Goal: Information Seeking & Learning: Understand process/instructions

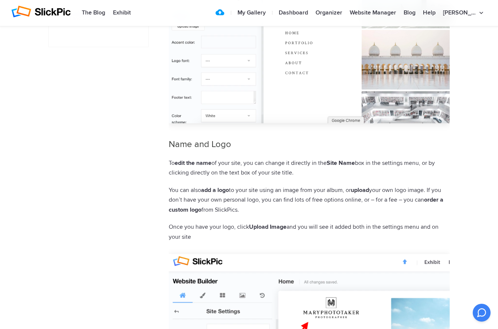
scroll to position [324, 0]
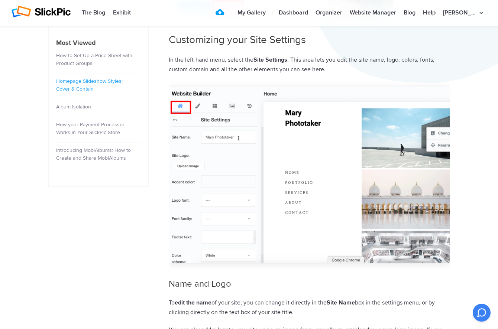
click at [88, 82] on link "Homepage Slideshow Styles: Cover & Contain" at bounding box center [89, 85] width 67 height 14
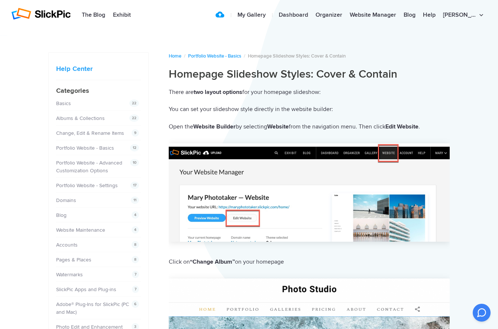
scroll to position [62, 0]
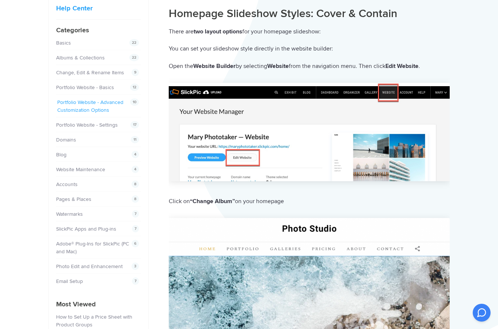
click at [87, 108] on link "Portfolio Website - Advanced Customization Options" at bounding box center [90, 106] width 66 height 14
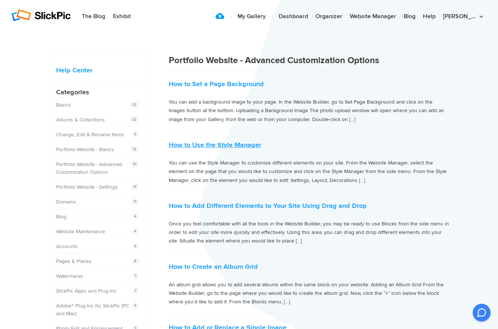
click at [235, 143] on link "How to Use the Style Manager" at bounding box center [215, 145] width 93 height 8
